Goal: Task Accomplishment & Management: Manage account settings

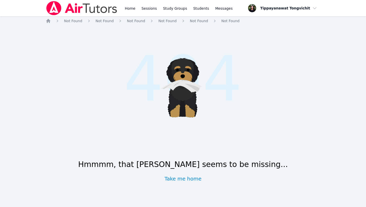
click at [55, 10] on img at bounding box center [82, 8] width 72 height 14
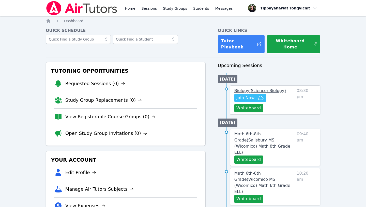
click at [265, 88] on span "Biology ( Science: Biology )" at bounding box center [261, 90] width 52 height 5
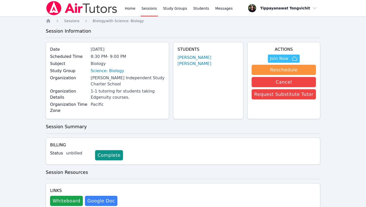
scroll to position [11, 0]
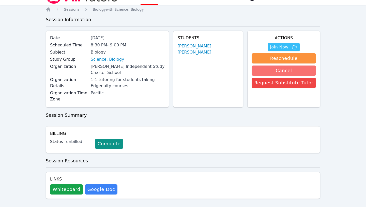
click at [287, 73] on button "Cancel" at bounding box center [284, 70] width 64 height 10
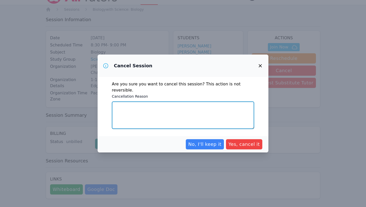
click at [199, 106] on textarea "Cancellation Reason" at bounding box center [183, 114] width 142 height 27
type textarea "student requeseted"
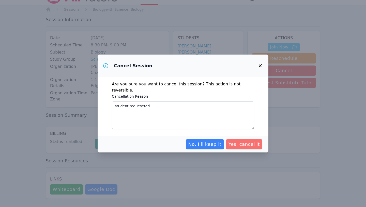
click at [235, 141] on span "Yes, cancel it" at bounding box center [244, 143] width 31 height 7
